Goal: Task Accomplishment & Management: Complete application form

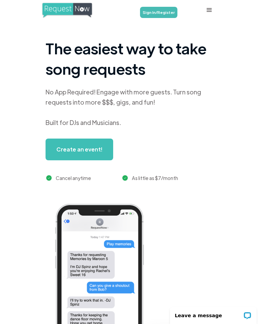
click at [79, 154] on link "Create an event!" at bounding box center [80, 150] width 68 height 22
click at [167, 13] on link "Sign In/Register" at bounding box center [158, 12] width 37 height 11
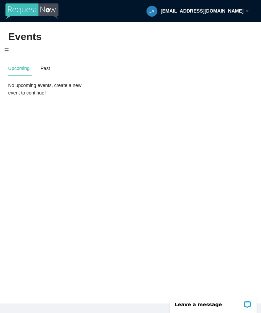
click at [8, 53] on span at bounding box center [6, 51] width 12 height 14
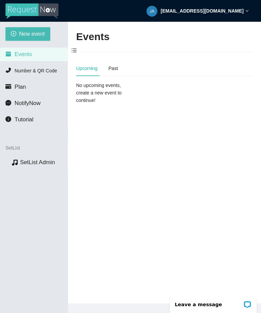
click at [39, 37] on span "New event" at bounding box center [32, 34] width 26 height 9
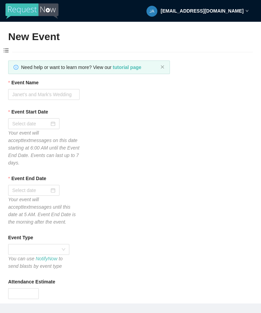
type textarea "Thanks for your participation! Hope to see you again soon!! Virtual tips 😊 [URL…"
click at [58, 94] on input "Event Name" at bounding box center [43, 94] width 71 height 11
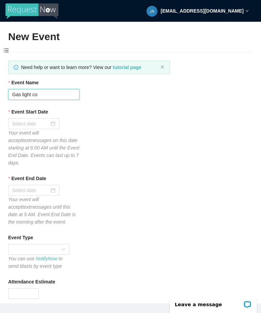
type input "Gas light co"
click at [49, 118] on div at bounding box center [33, 123] width 51 height 11
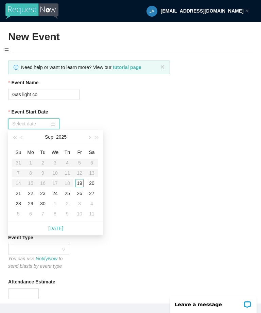
type input "[DATE]"
click at [81, 184] on div "19" at bounding box center [79, 183] width 8 height 8
type input "[DATE]"
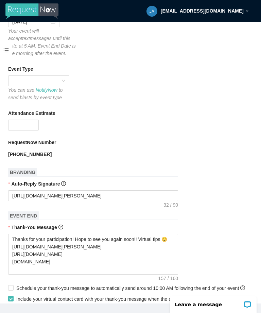
scroll to position [171, 0]
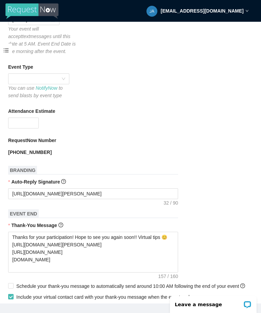
click at [63, 76] on span at bounding box center [38, 79] width 53 height 10
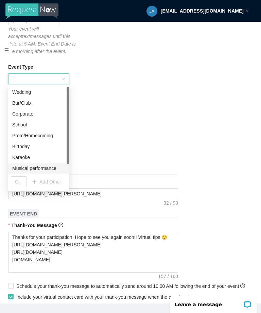
click at [45, 166] on div "Musical performance" at bounding box center [38, 168] width 53 height 7
type textarea "Thanks for your participation! Hope to see you again soon!! Virtual tips 😊 [URL…"
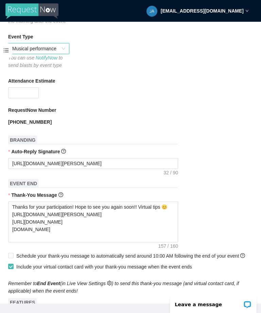
scroll to position [201, 0]
click at [34, 89] on icon "up" at bounding box center [35, 90] width 2 height 2
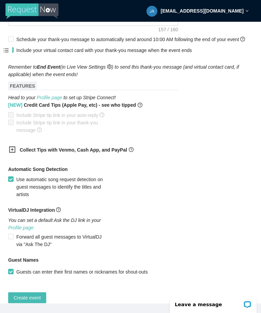
scroll to position [417, 0]
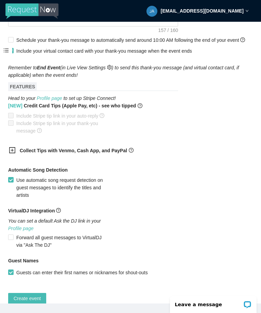
type input "110"
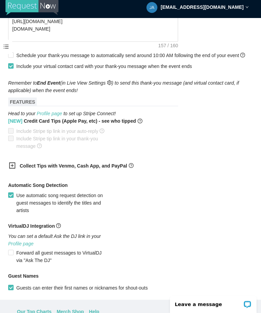
scroll to position [398, 0]
click at [62, 125] on b "[NEW] Credit Card Tips (Apple Pay, etc) - see who tipped" at bounding box center [72, 121] width 128 height 7
click at [53, 117] on link "Profile page" at bounding box center [50, 114] width 26 height 5
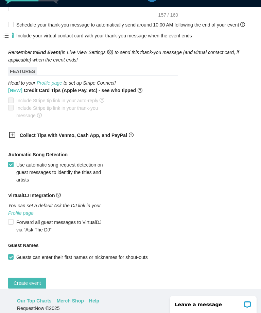
scroll to position [417, 0]
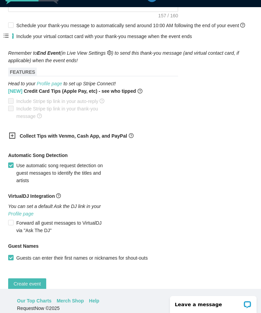
click at [27, 288] on span "Create event" at bounding box center [27, 283] width 27 height 7
type textarea "Thanks for your participation! Hope to see you again soon!! Virtual tips 😊 [URL…"
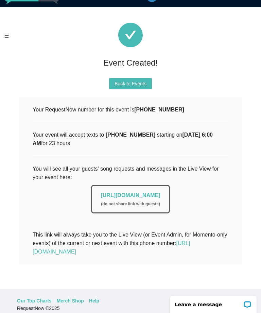
scroll to position [0, 0]
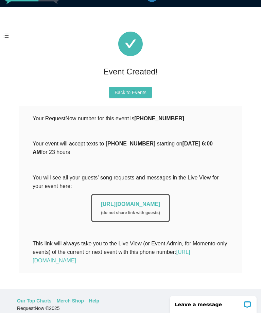
click at [146, 206] on link "[URL][DOMAIN_NAME]" at bounding box center [131, 204] width 60 height 6
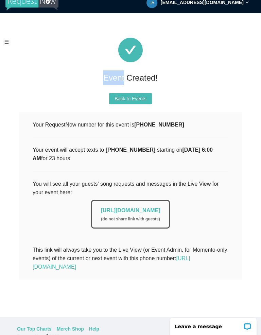
scroll to position [11, 0]
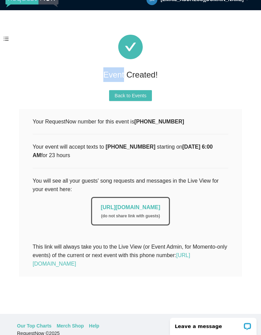
click at [245, 103] on div "Event Created! Back to Events Your RequestNow number for this event is [PHONE_N…" at bounding box center [130, 156] width 245 height 274
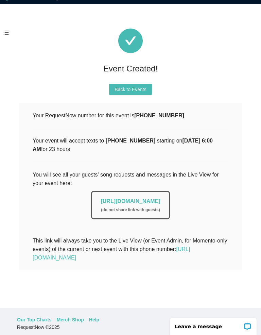
scroll to position [17, 0]
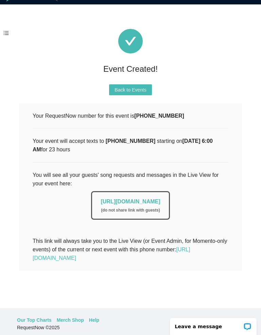
click at [125, 201] on link "[URL][DOMAIN_NAME]" at bounding box center [131, 202] width 60 height 6
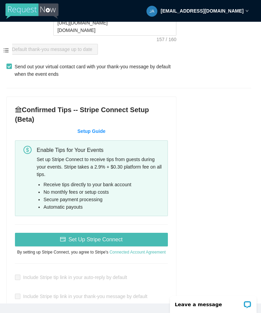
scroll to position [240, 2]
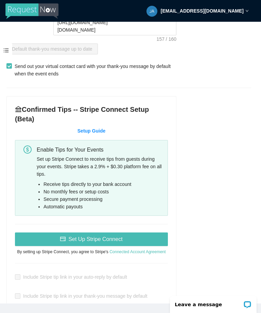
click at [115, 244] on span "Set Up Stripe Connect" at bounding box center [95, 239] width 54 height 9
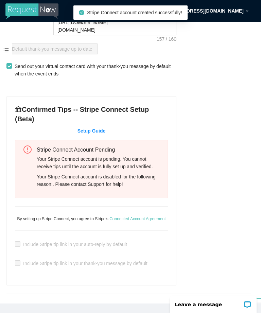
type textarea "Thanks for your participation! Hope to see you again soon!! Virtual tips 😊 [URL…"
